Goal: Task Accomplishment & Management: Complete application form

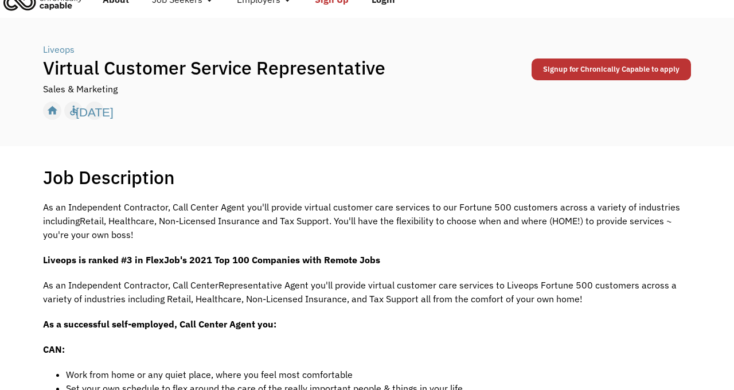
scroll to position [62, 0]
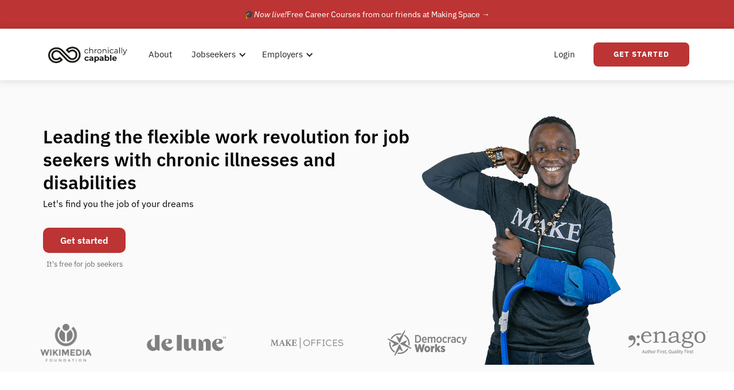
click at [112, 232] on link "Get started" at bounding box center [84, 240] width 83 height 25
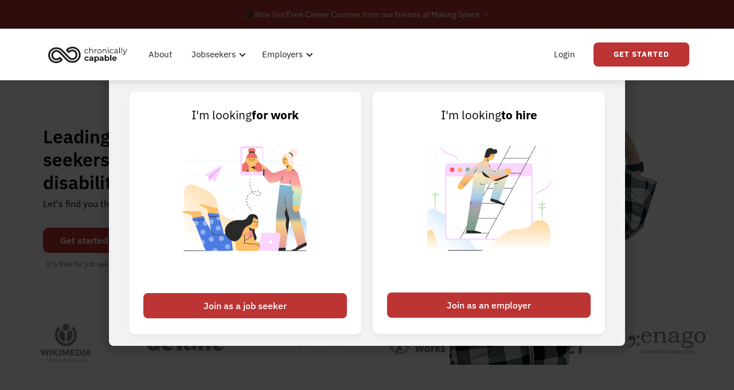
click at [510, 56] on div "Login Get Started" at bounding box center [542, 54] width 293 height 37
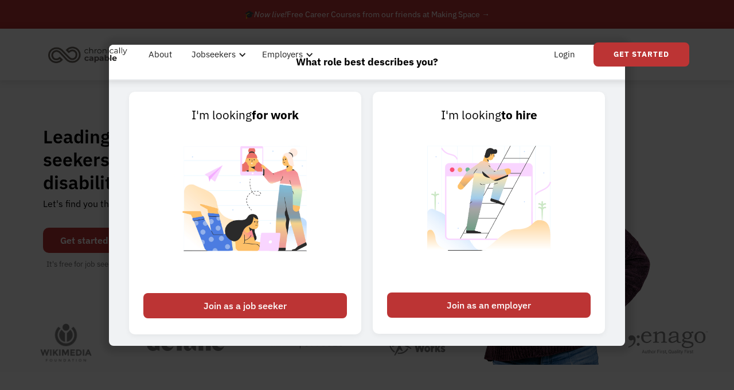
click at [65, 114] on div "What role best describes you? I'm looking for work Join as a job seeker I'm loo…" at bounding box center [367, 195] width 734 height 390
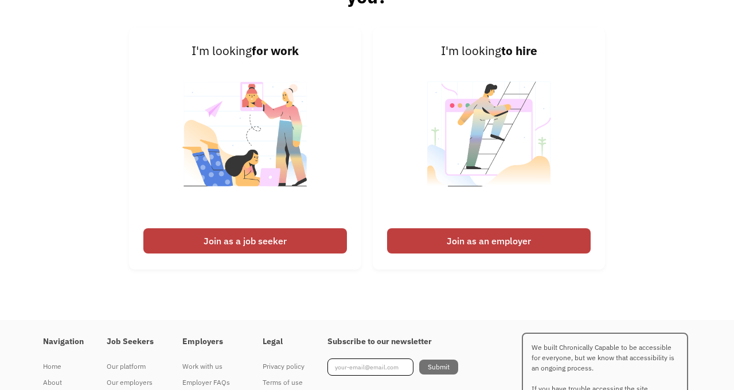
scroll to position [2729, 0]
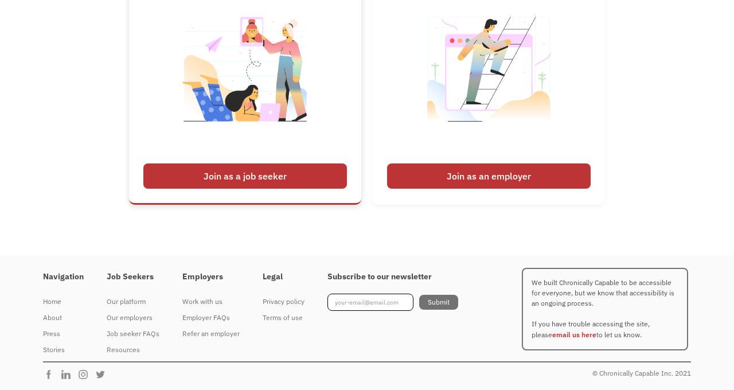
click at [241, 175] on div "Join as a job seeker" at bounding box center [245, 176] width 204 height 25
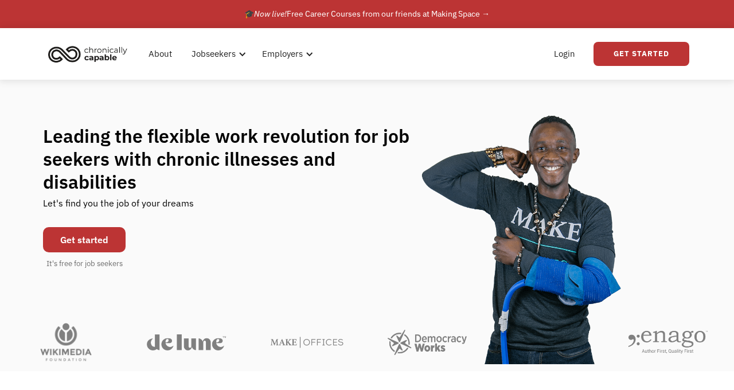
scroll to position [0, 0]
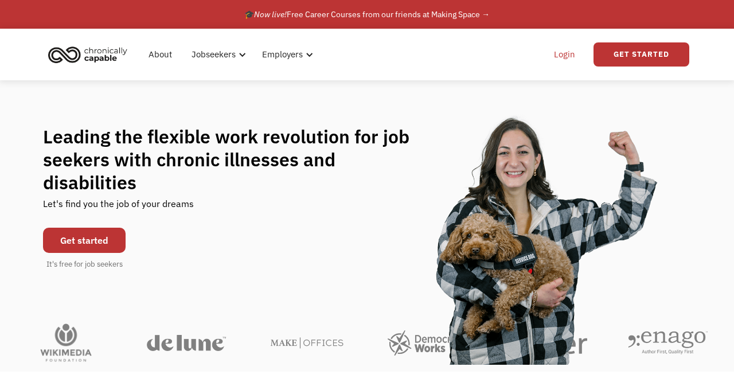
click at [574, 59] on link "Login" at bounding box center [564, 54] width 35 height 37
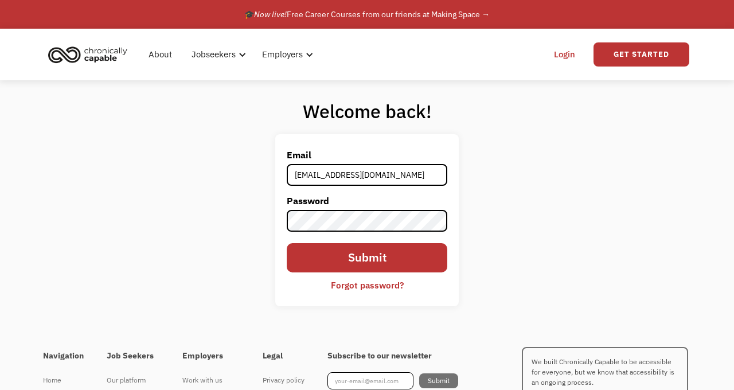
type input "brlatham@gmail.com"
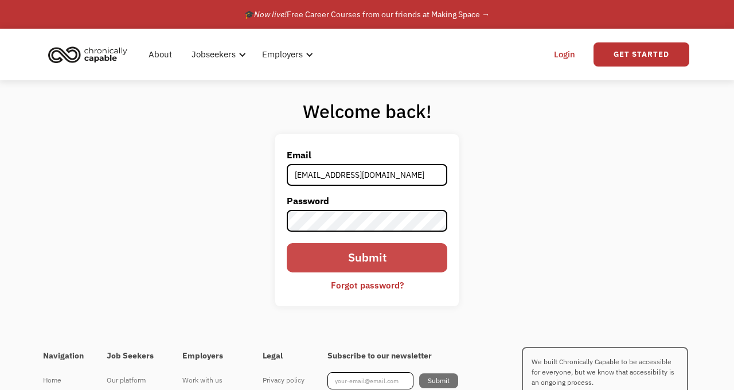
click at [375, 256] on input "Submit" at bounding box center [367, 257] width 161 height 29
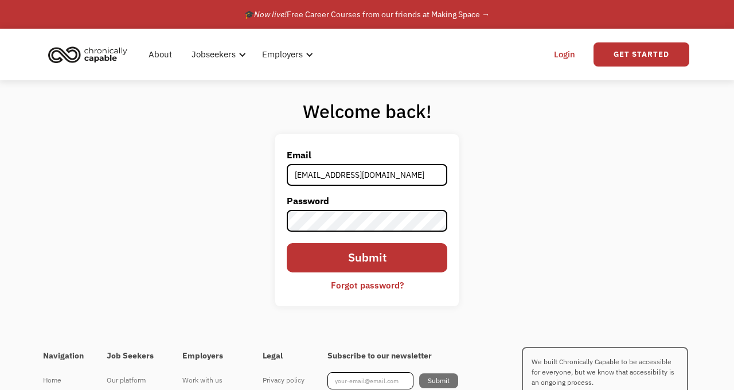
scroll to position [80, 0]
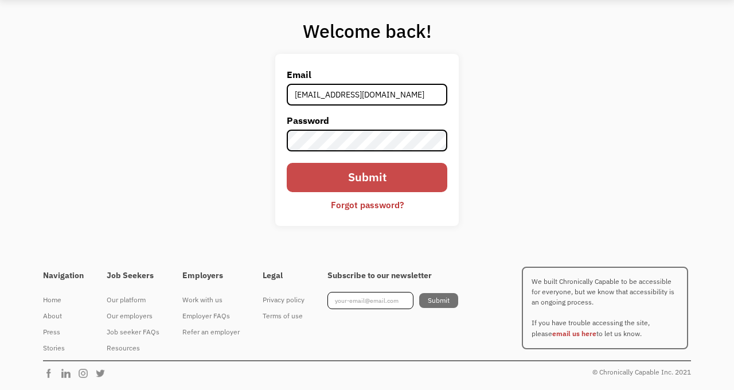
click at [375, 178] on input "Submit" at bounding box center [367, 177] width 161 height 29
click at [390, 174] on input "Submit" at bounding box center [367, 177] width 161 height 29
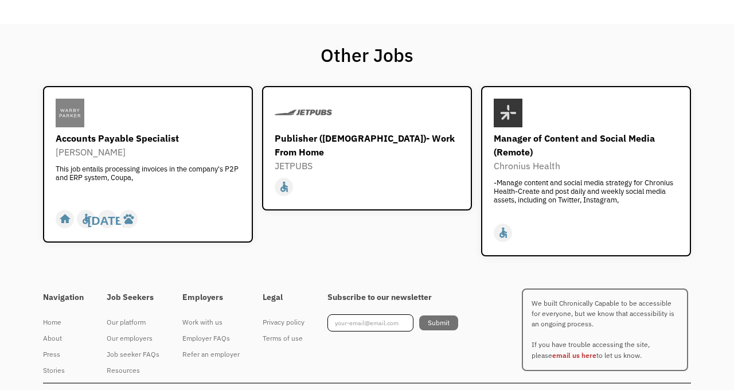
scroll to position [979, 0]
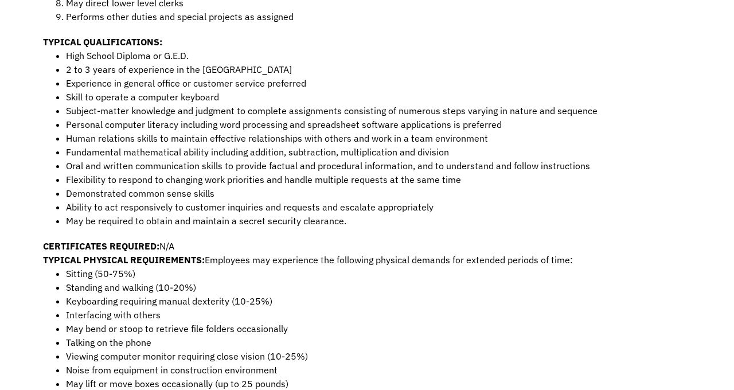
scroll to position [434, 0]
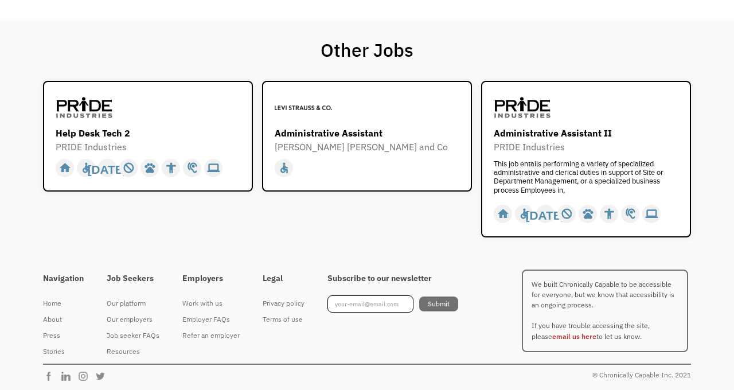
scroll to position [1154, 0]
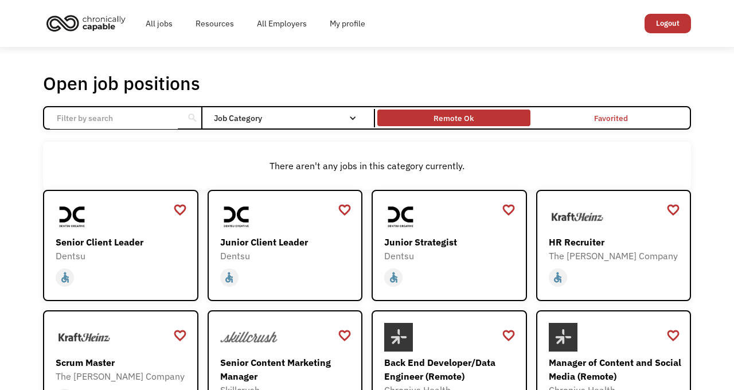
click at [446, 119] on div "Remote Ok" at bounding box center [454, 118] width 40 height 14
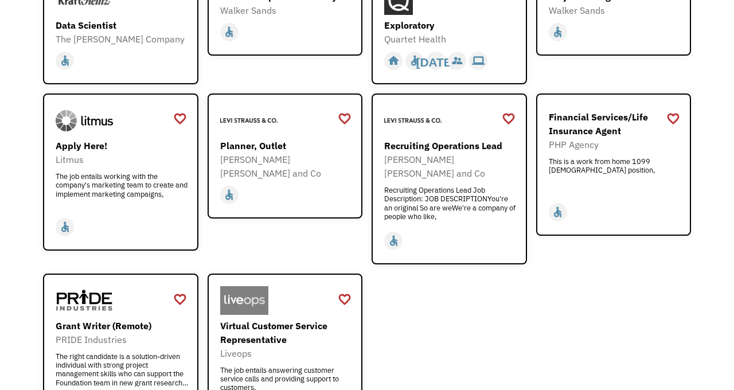
scroll to position [1301, 0]
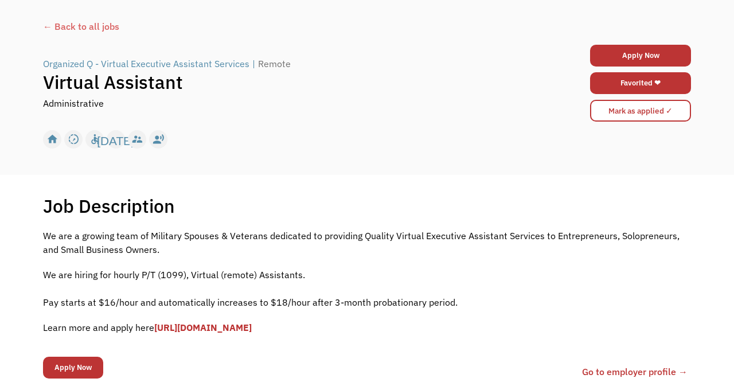
scroll to position [62, 0]
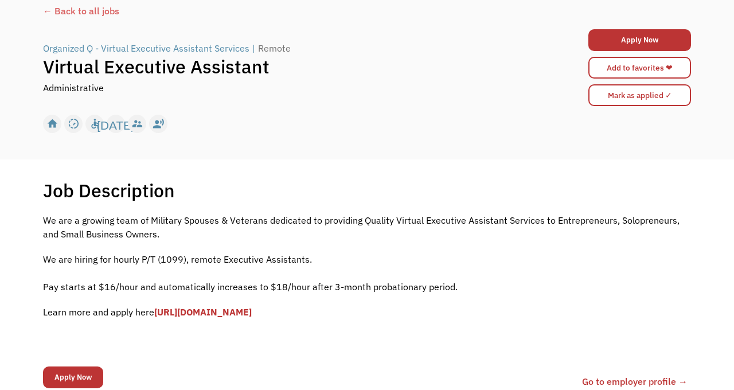
scroll to position [62, 0]
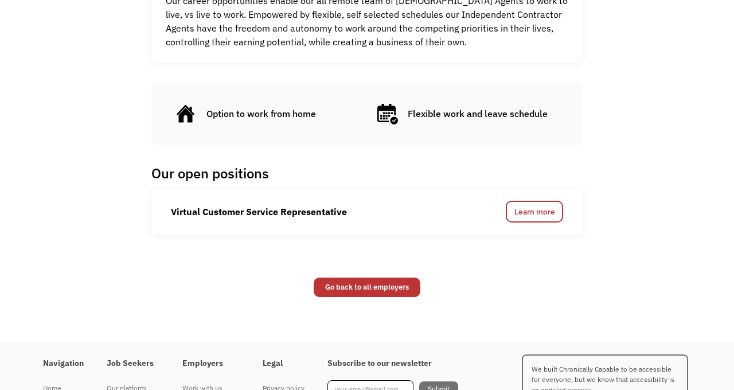
scroll to position [434, 0]
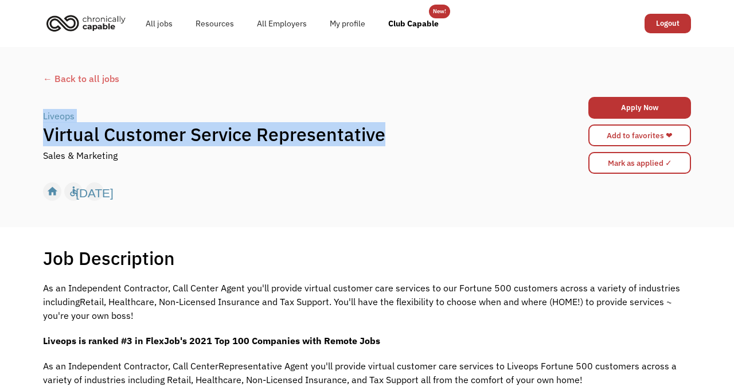
drag, startPoint x: 386, startPoint y: 134, endPoint x: 44, endPoint y: 122, distance: 342.2
click at [44, 122] on div "Liveops | Virtual Customer Service Representative Sales & Marketing" at bounding box center [286, 135] width 487 height 53
copy div "Liveops | Virtual Customer Service Representative"
